Goal: Information Seeking & Learning: Compare options

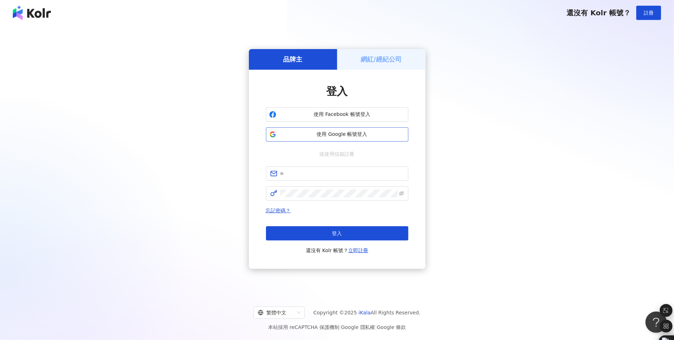
click at [349, 136] on span "使用 Google 帳號登入" at bounding box center [342, 134] width 126 height 7
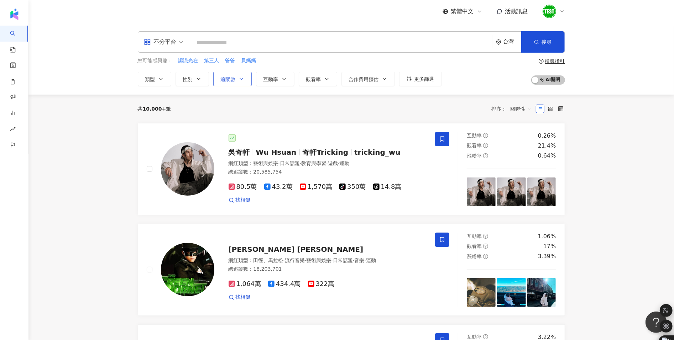
click at [239, 81] on button "追蹤數" at bounding box center [232, 79] width 38 height 14
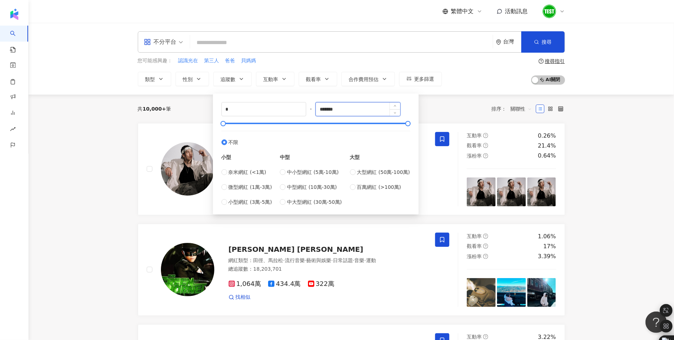
click at [328, 109] on input "*******" at bounding box center [358, 109] width 84 height 14
type input "*****"
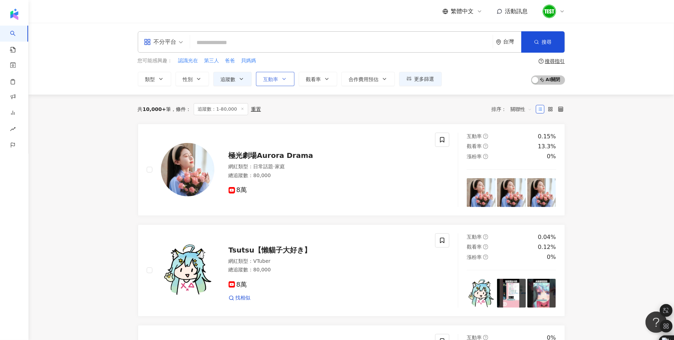
click at [277, 80] on span "互動率" at bounding box center [270, 80] width 15 height 6
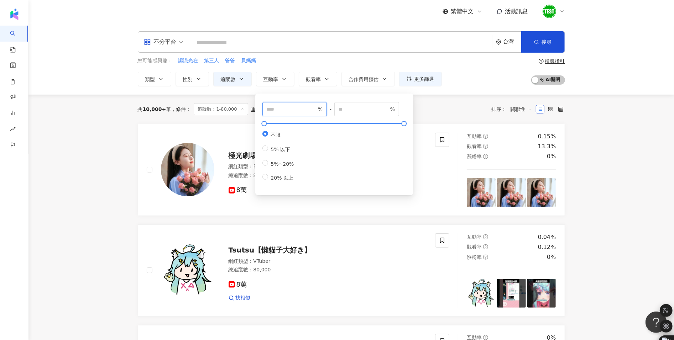
click at [293, 110] on input "number" at bounding box center [292, 109] width 50 height 8
type input "*"
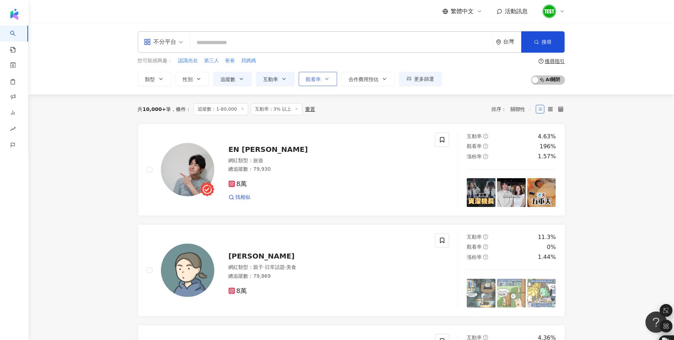
click at [318, 77] on span "觀看率" at bounding box center [313, 80] width 15 height 6
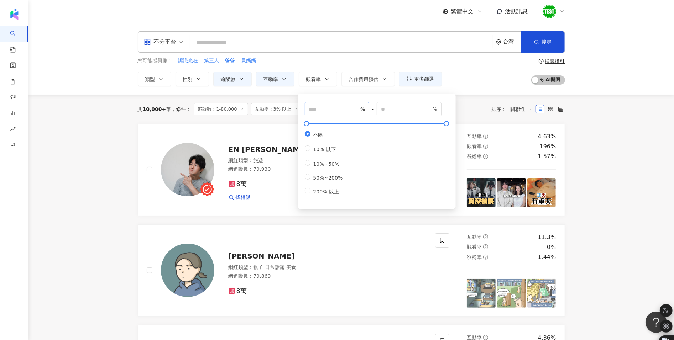
click at [326, 103] on span "%" at bounding box center [337, 109] width 65 height 14
type input "***"
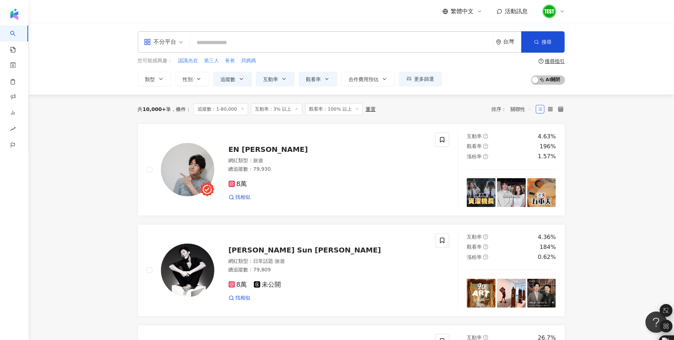
click at [251, 40] on input "search" at bounding box center [341, 43] width 297 height 14
type input "*"
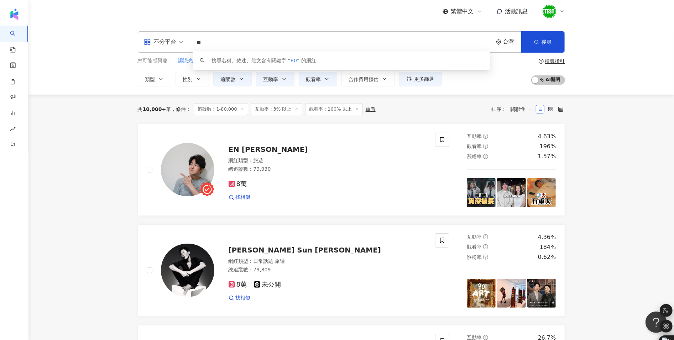
type input "*"
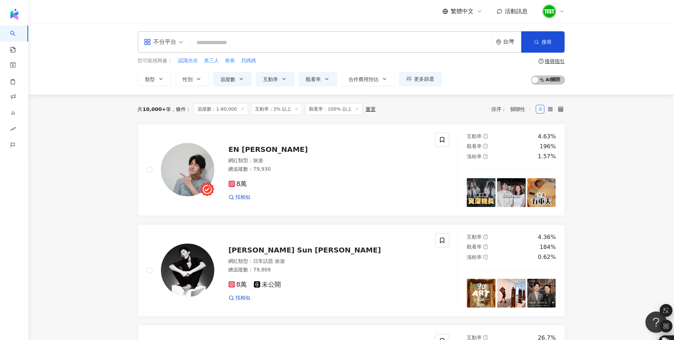
click at [355, 107] on icon at bounding box center [357, 109] width 4 height 4
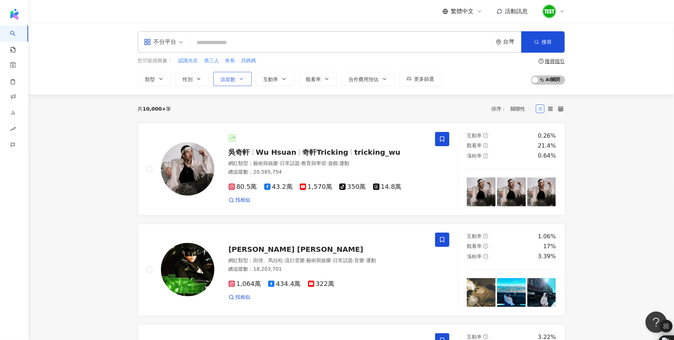
click at [234, 81] on span "追蹤數" at bounding box center [228, 80] width 15 height 6
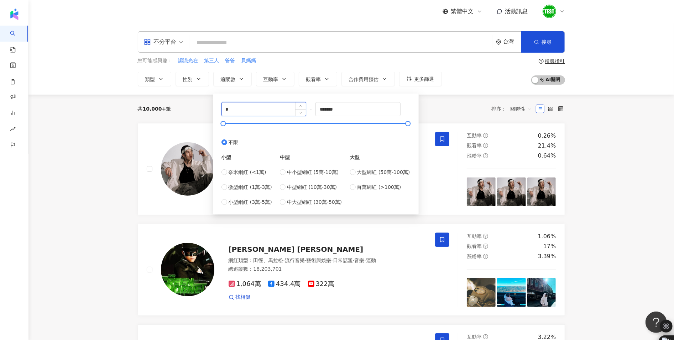
click at [247, 109] on input "*" at bounding box center [264, 109] width 84 height 14
type input "*****"
click at [374, 111] on input "*******" at bounding box center [358, 109] width 84 height 14
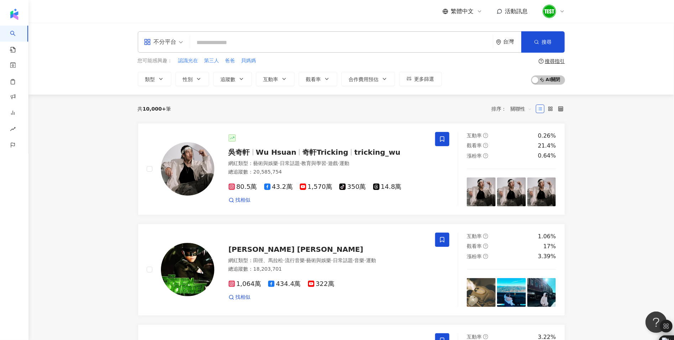
click at [459, 99] on div "共 10,000+ 筆 排序： 關聯性" at bounding box center [351, 109] width 427 height 28
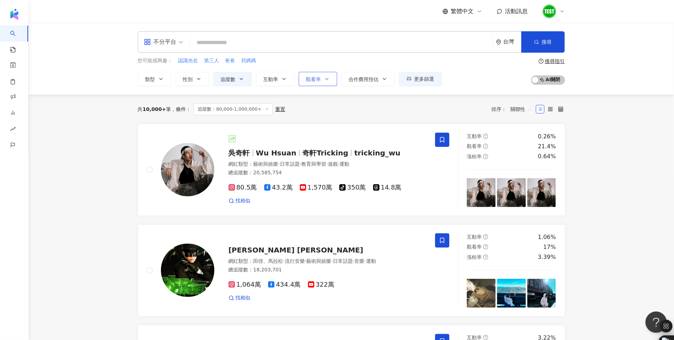
click at [324, 80] on icon "button" at bounding box center [327, 79] width 6 height 6
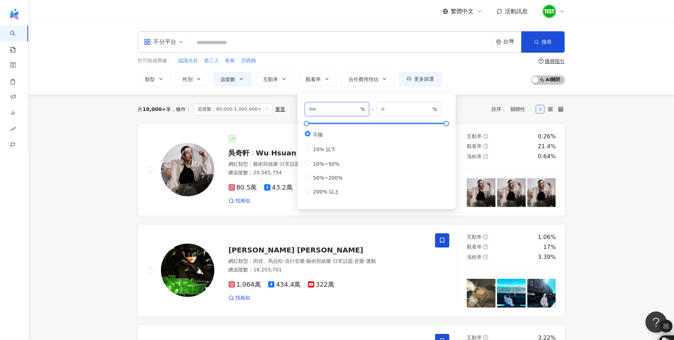
click at [317, 107] on input "number" at bounding box center [334, 109] width 50 height 8
type input "**"
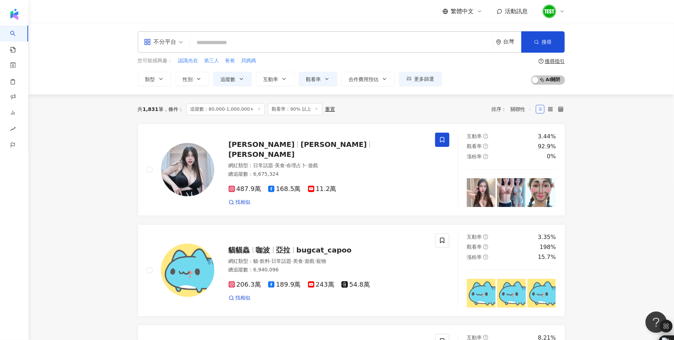
click at [160, 37] on div "不分平台" at bounding box center [160, 41] width 33 height 11
click at [173, 78] on div "Instagram" at bounding box center [165, 74] width 40 height 9
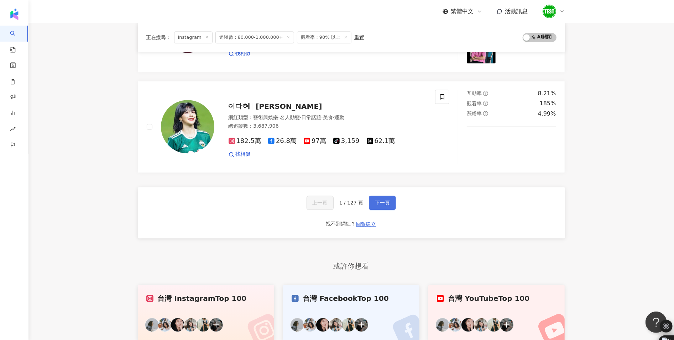
scroll to position [1130, 0]
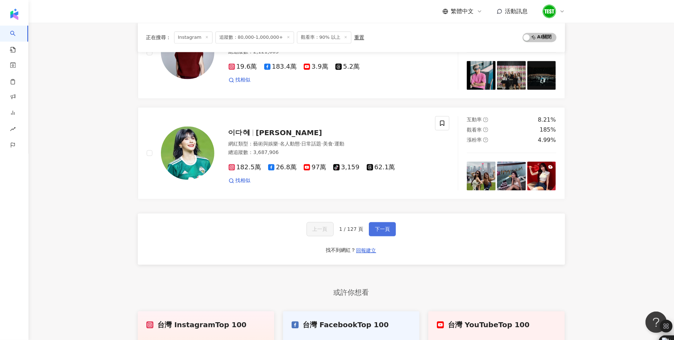
click at [384, 226] on span "下一頁" at bounding box center [382, 229] width 15 height 6
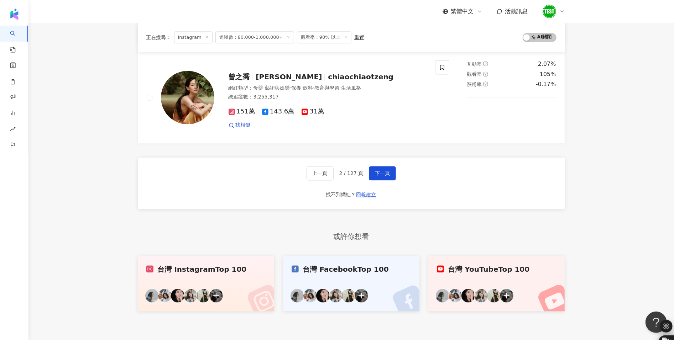
scroll to position [1124, 0]
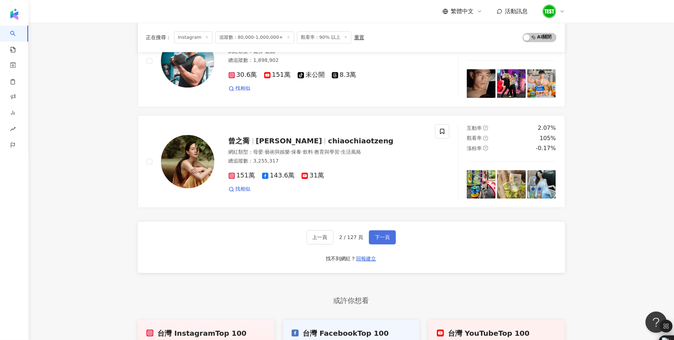
click at [387, 230] on button "下一頁" at bounding box center [382, 237] width 27 height 14
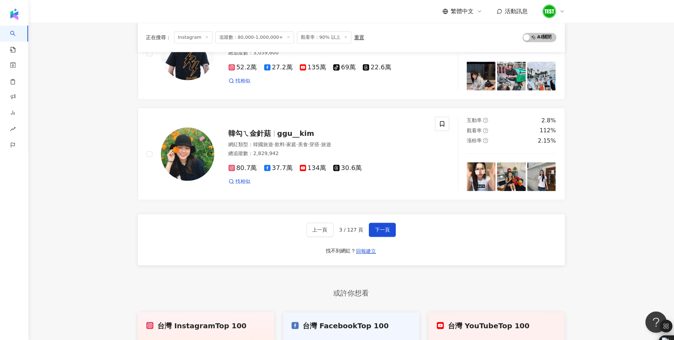
scroll to position [1186, 0]
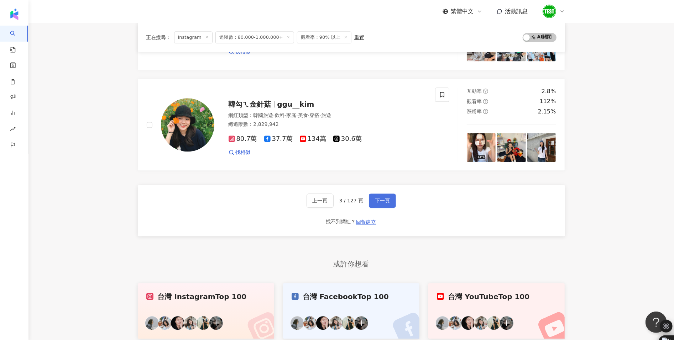
click at [375, 198] on span "下一頁" at bounding box center [382, 201] width 15 height 6
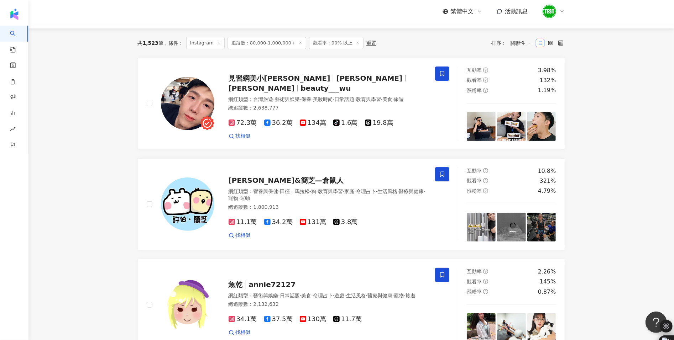
scroll to position [0, 0]
